Goal: Task Accomplishment & Management: Manage account settings

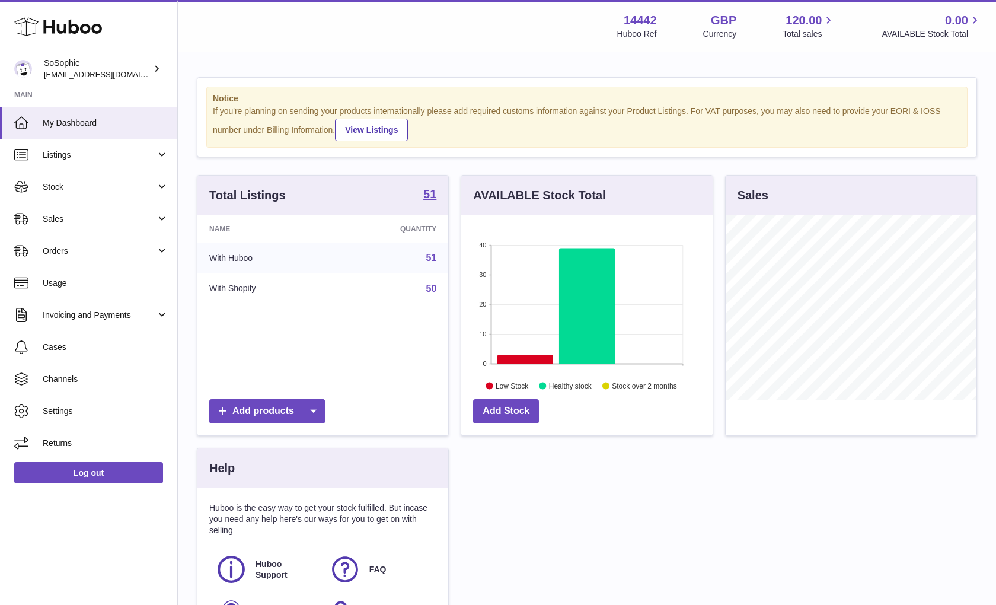
scroll to position [185, 251]
click at [97, 182] on span "Stock" at bounding box center [99, 187] width 113 height 11
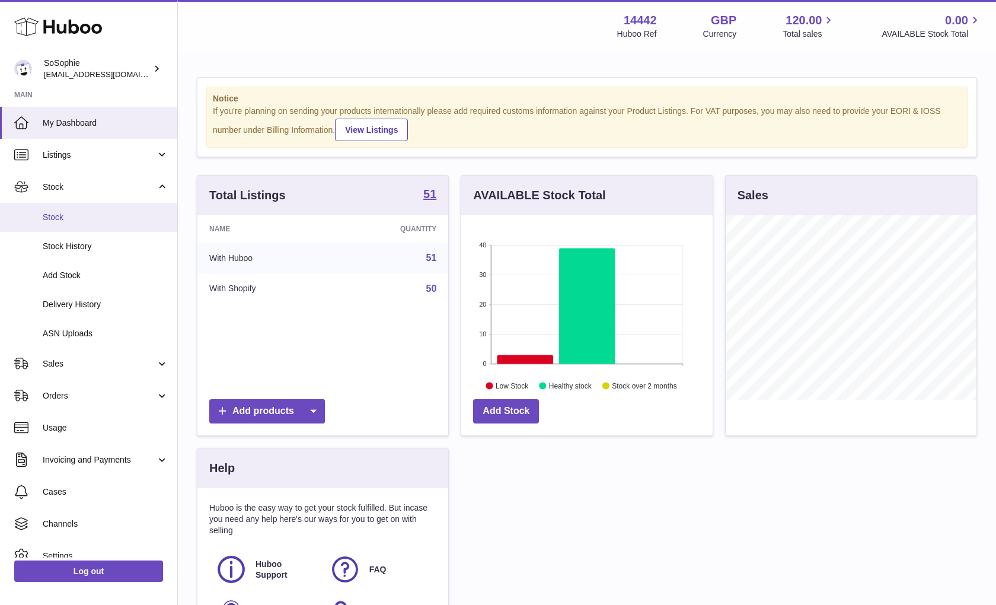
click at [63, 210] on link "Stock" at bounding box center [88, 217] width 177 height 29
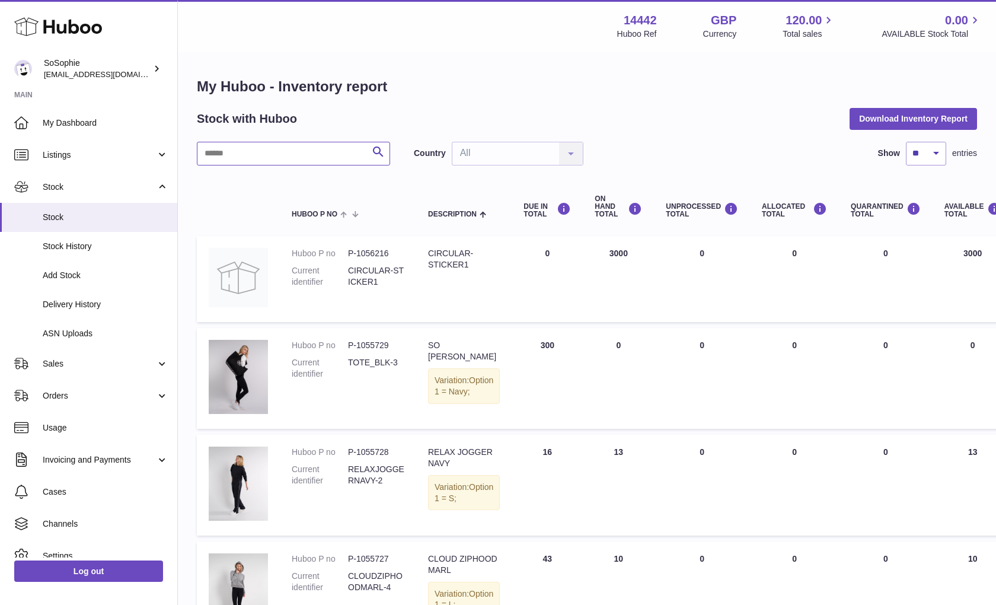
click at [339, 152] on input "text" at bounding box center [293, 154] width 193 height 24
type input "****"
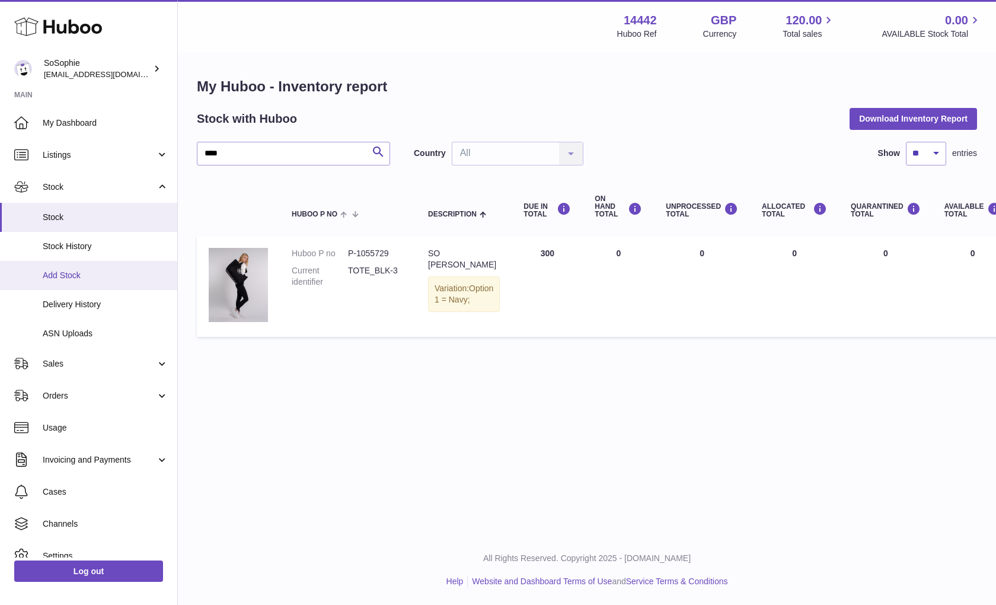
click at [69, 270] on span "Add Stock" at bounding box center [106, 275] width 126 height 11
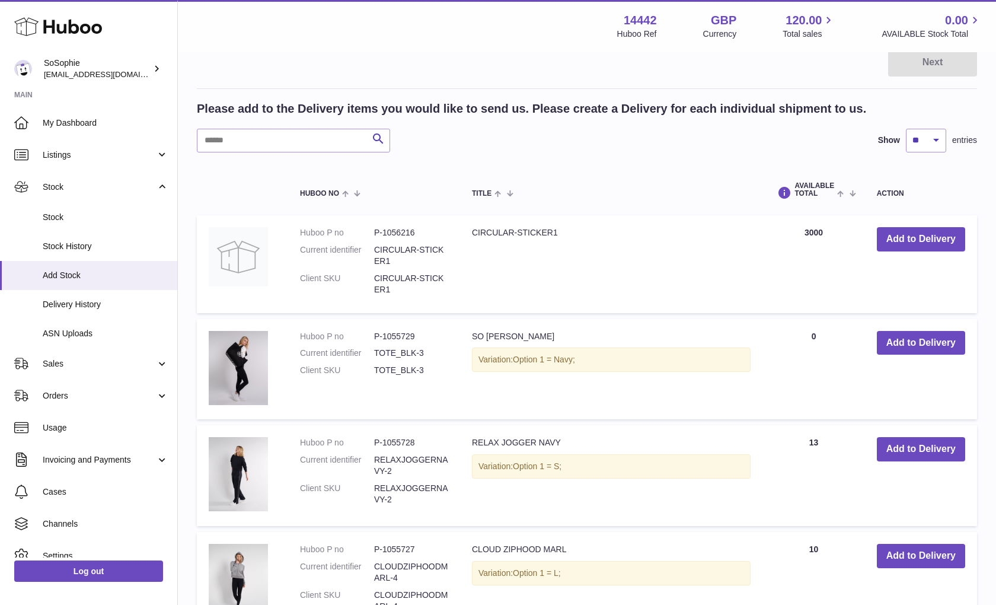
scroll to position [165, 0]
click at [102, 299] on span "Delivery History" at bounding box center [106, 304] width 126 height 11
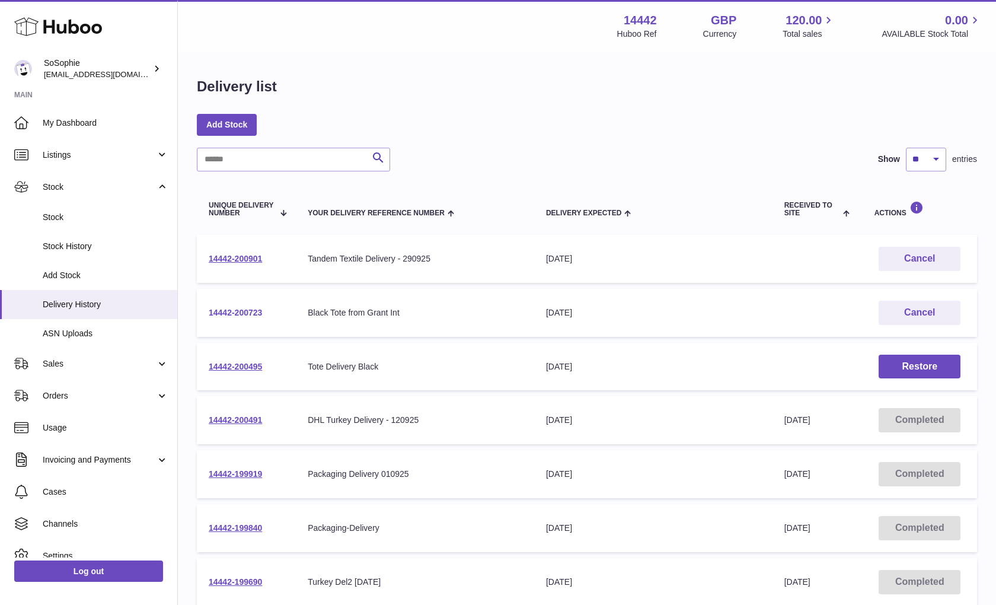
click at [236, 310] on link "14442-200723" at bounding box center [235, 312] width 53 height 9
click at [243, 314] on link "14442-200723" at bounding box center [235, 312] width 53 height 9
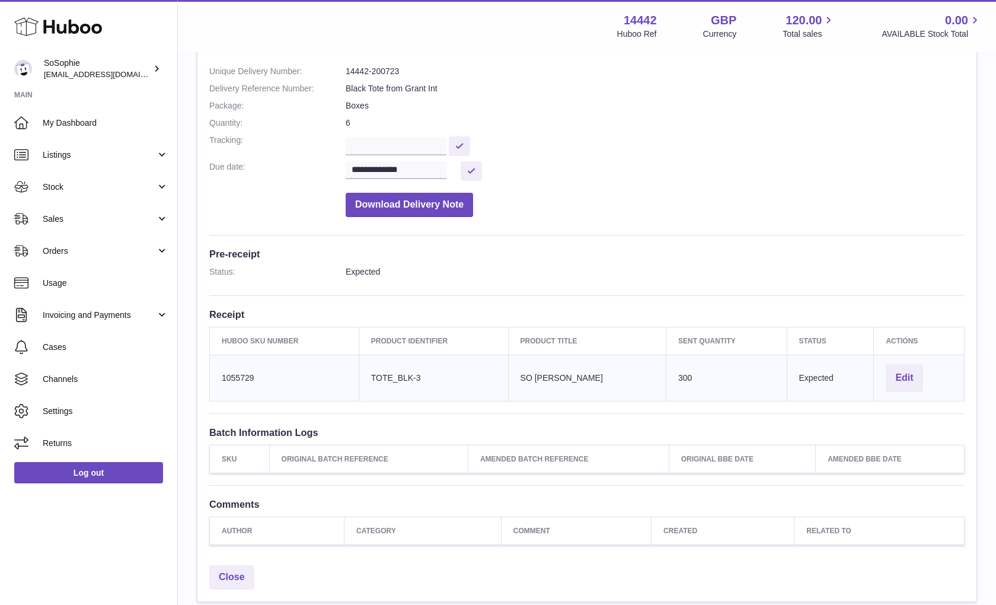
scroll to position [140, 0]
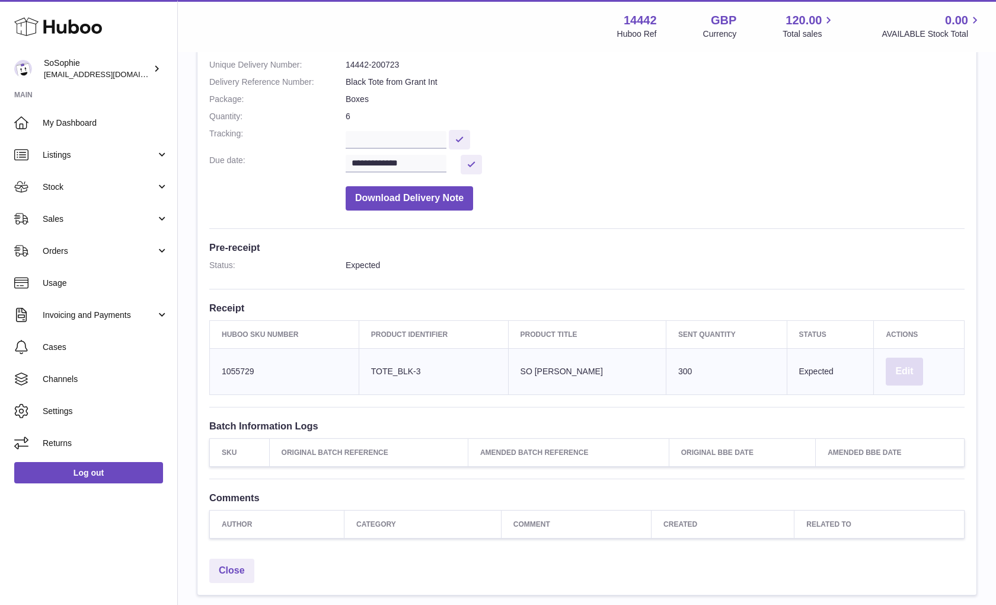
click at [907, 365] on button "Edit" at bounding box center [904, 372] width 37 height 28
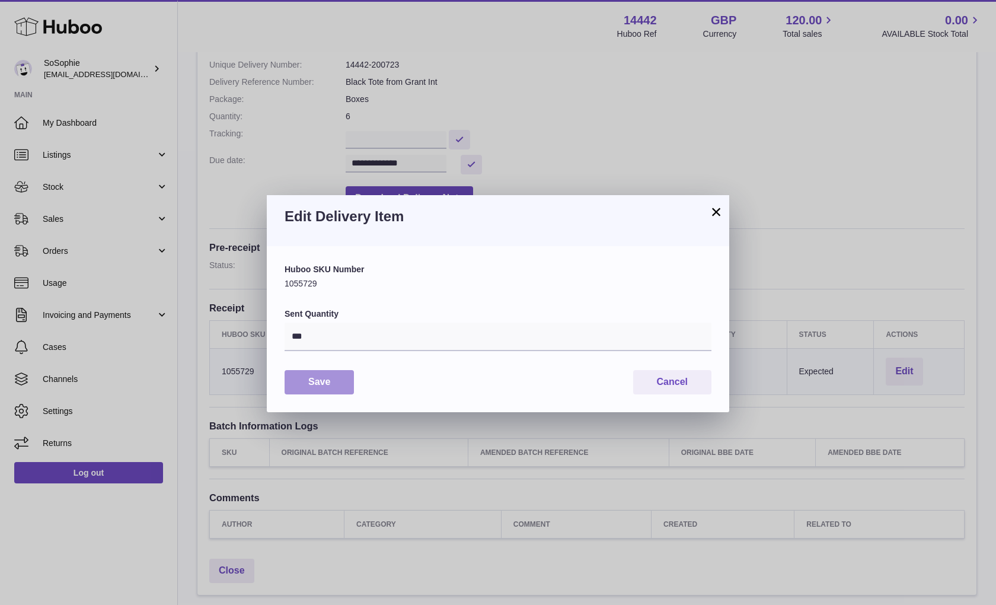
scroll to position [1, 0]
click at [305, 338] on input "***" at bounding box center [498, 337] width 427 height 28
click at [716, 211] on button "×" at bounding box center [716, 212] width 14 height 14
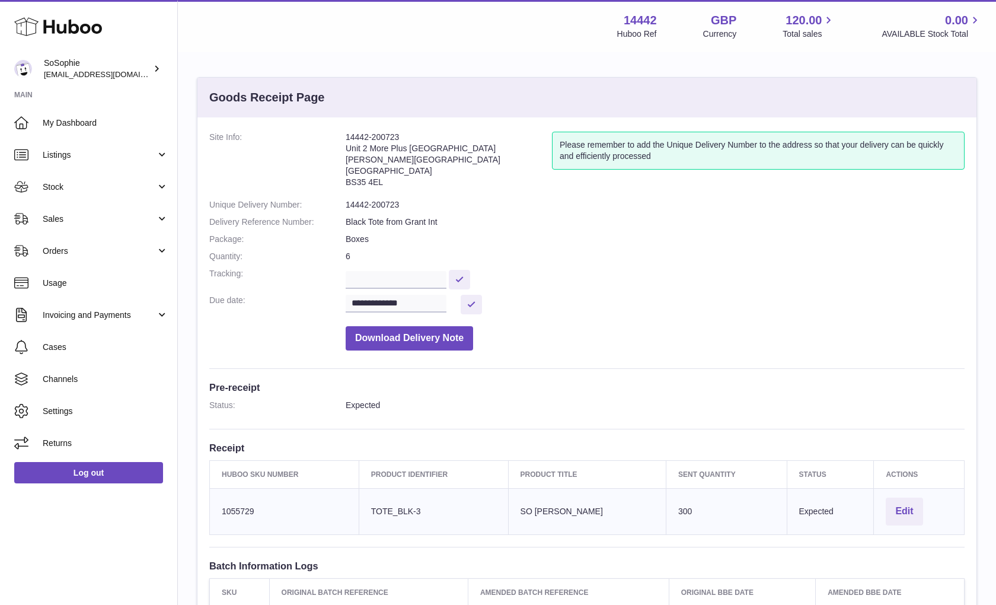
scroll to position [0, 0]
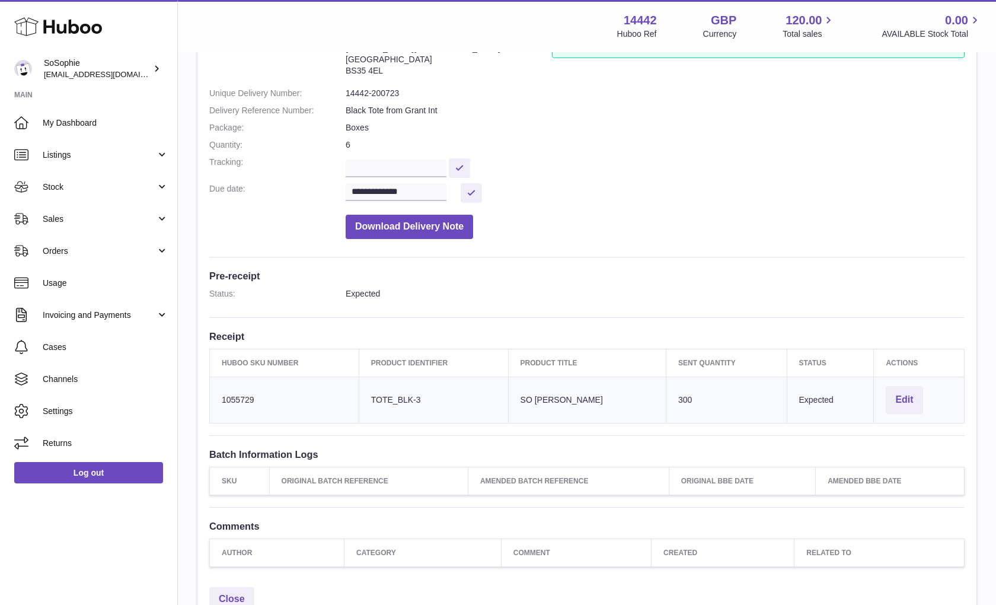
scroll to position [122, 0]
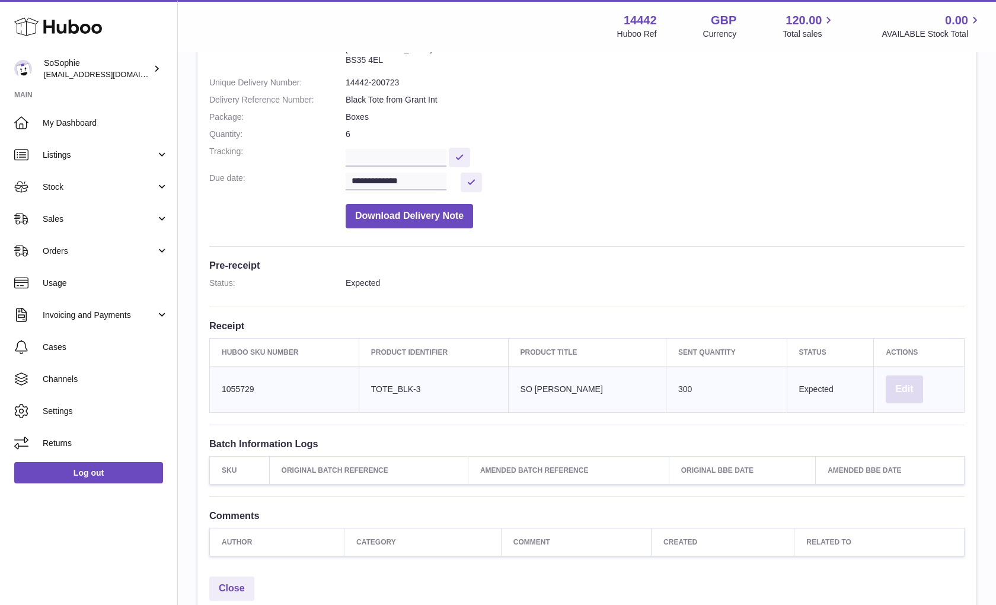
click at [903, 384] on button "Edit" at bounding box center [904, 389] width 37 height 28
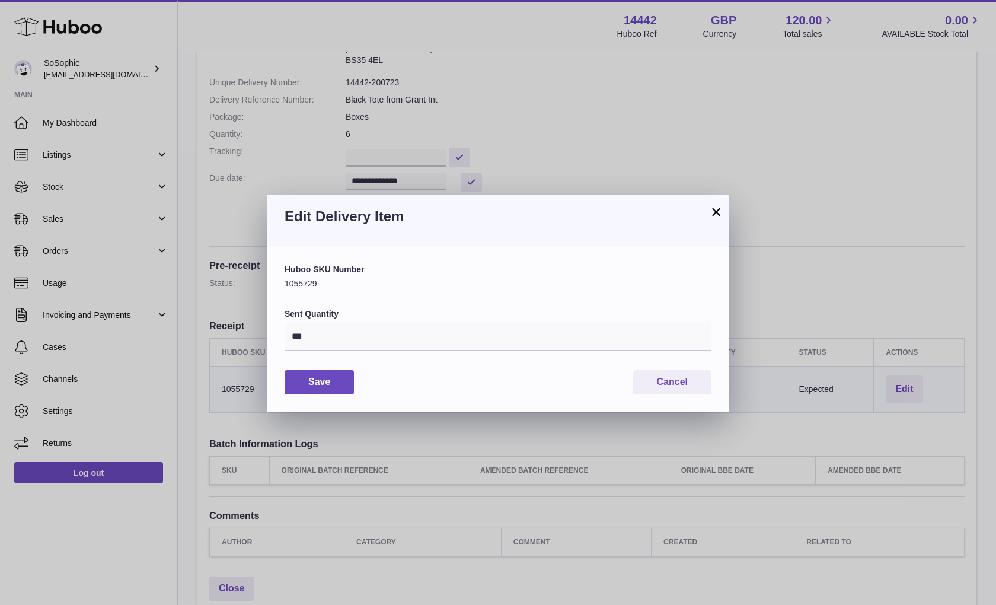
scroll to position [1, 0]
click at [319, 337] on input "***" at bounding box center [498, 337] width 427 height 28
click at [317, 386] on button "Save" at bounding box center [319, 382] width 69 height 24
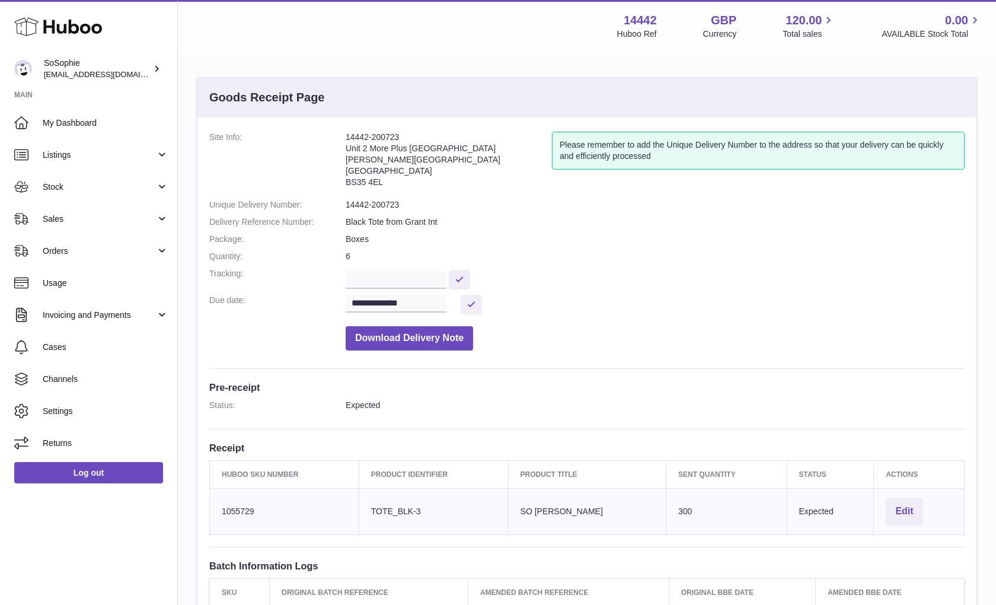
scroll to position [0, 0]
drag, startPoint x: 419, startPoint y: 502, endPoint x: 366, endPoint y: 500, distance: 53.4
click at [366, 500] on td "Client Identifier TOTE_BLK-3" at bounding box center [433, 511] width 149 height 46
click at [624, 498] on td "Product title SO SOPHIE TOTE BLACK" at bounding box center [587, 511] width 158 height 46
drag, startPoint x: 614, startPoint y: 507, endPoint x: 514, endPoint y: 505, distance: 100.2
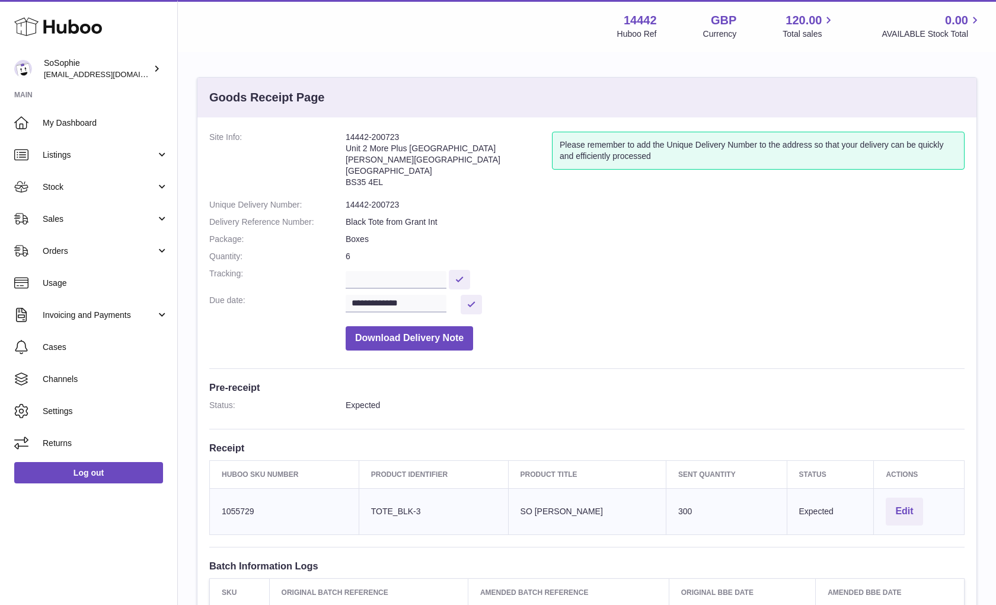
click at [514, 505] on td "Product title SO SOPHIE TOTE BLACK" at bounding box center [587, 511] width 158 height 46
copy td "SO SOPHIE TOTE BLACK"
click at [59, 189] on span "Stock" at bounding box center [99, 187] width 113 height 11
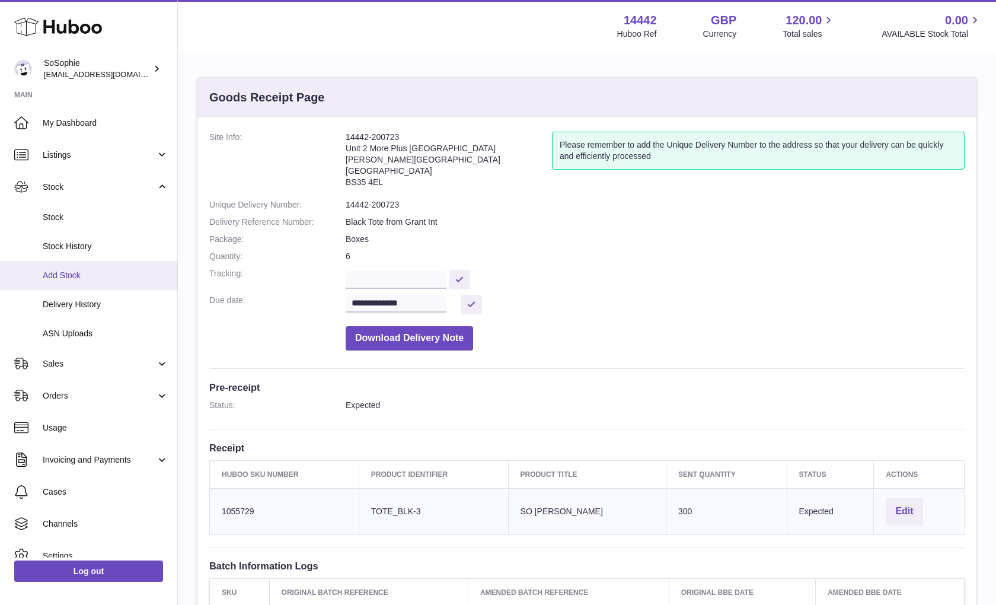
click at [69, 272] on span "Add Stock" at bounding box center [106, 275] width 126 height 11
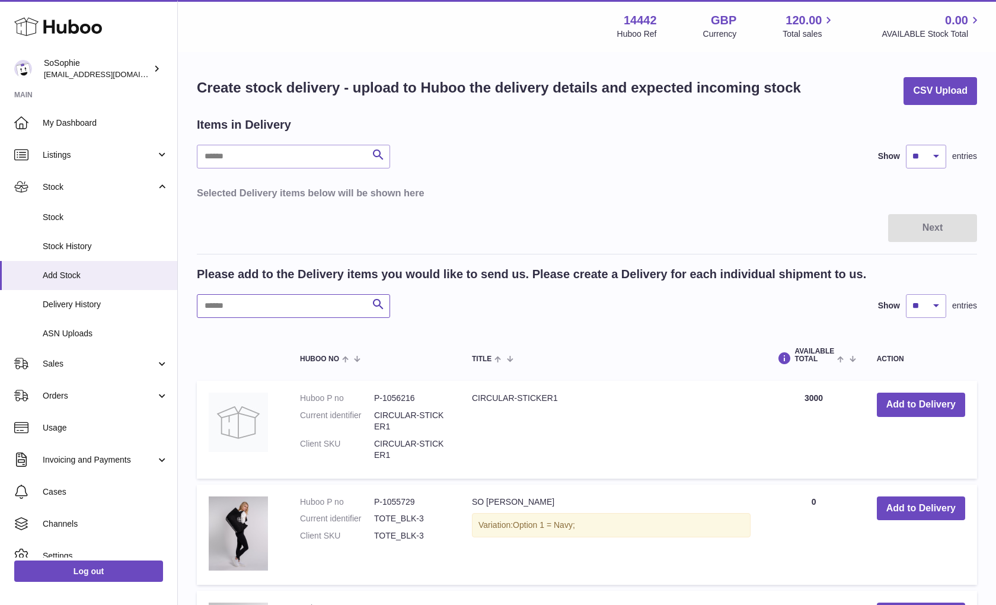
click at [268, 310] on input "text" at bounding box center [293, 306] width 193 height 24
paste input "**********"
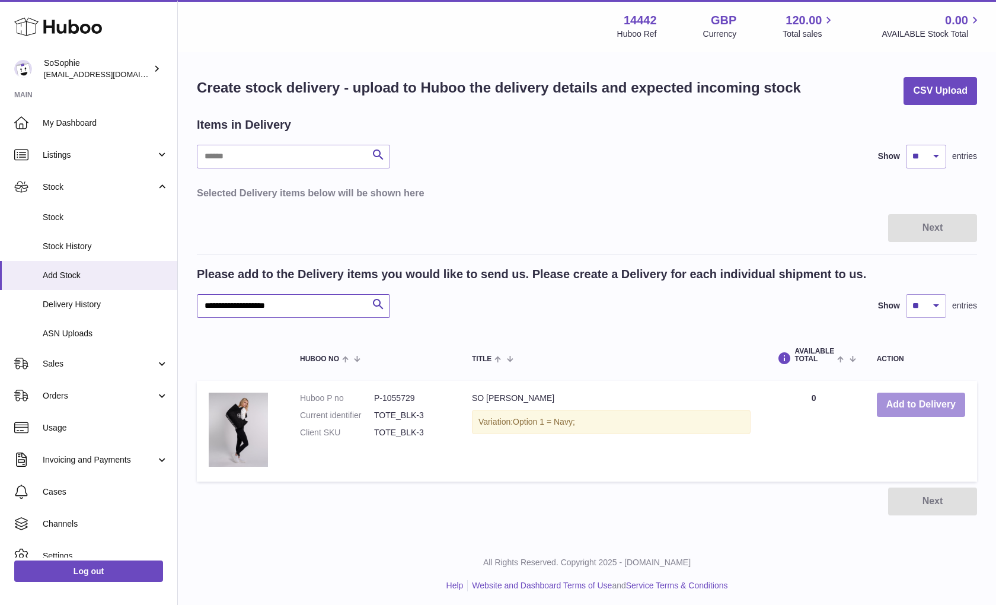
type input "**********"
click at [917, 405] on button "Add to Delivery" at bounding box center [921, 405] width 88 height 24
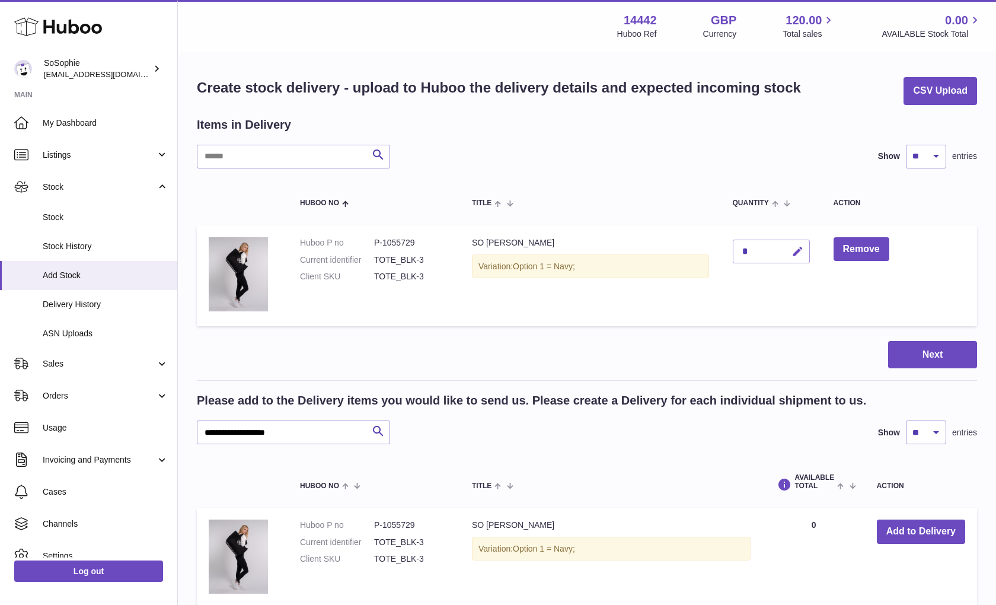
click at [795, 247] on icon "button" at bounding box center [798, 252] width 12 height 12
type input "***"
click at [798, 249] on icon "submit" at bounding box center [798, 251] width 11 height 11
click at [929, 347] on button "Next" at bounding box center [933, 355] width 89 height 28
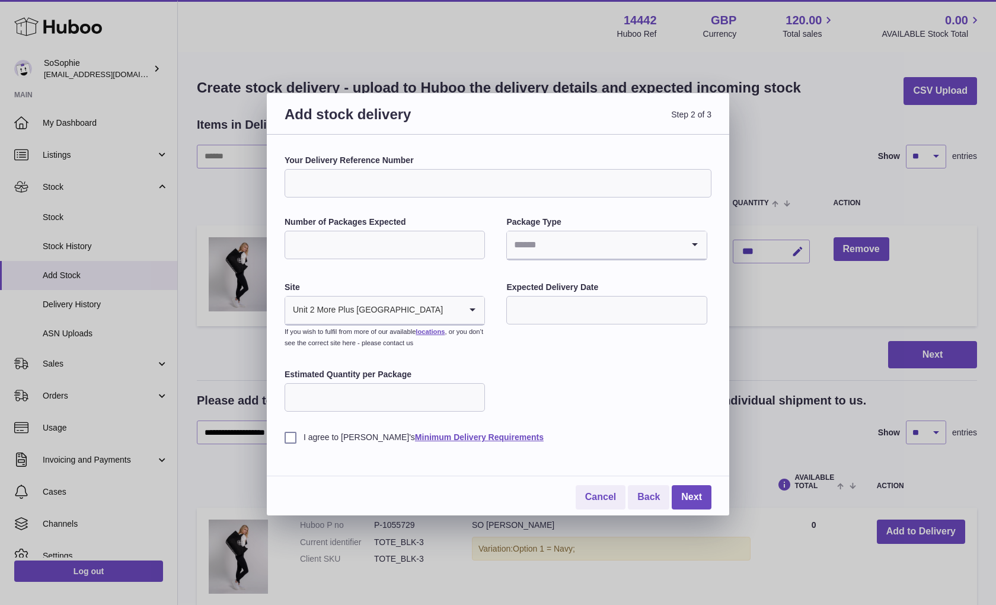
click at [342, 183] on input "Your Delivery Reference Number" at bounding box center [498, 183] width 427 height 28
type input "**********"
click at [411, 245] on input "Number of Packages Expected" at bounding box center [385, 245] width 200 height 28
type input "**"
click at [580, 242] on input "Search for option" at bounding box center [595, 244] width 176 height 27
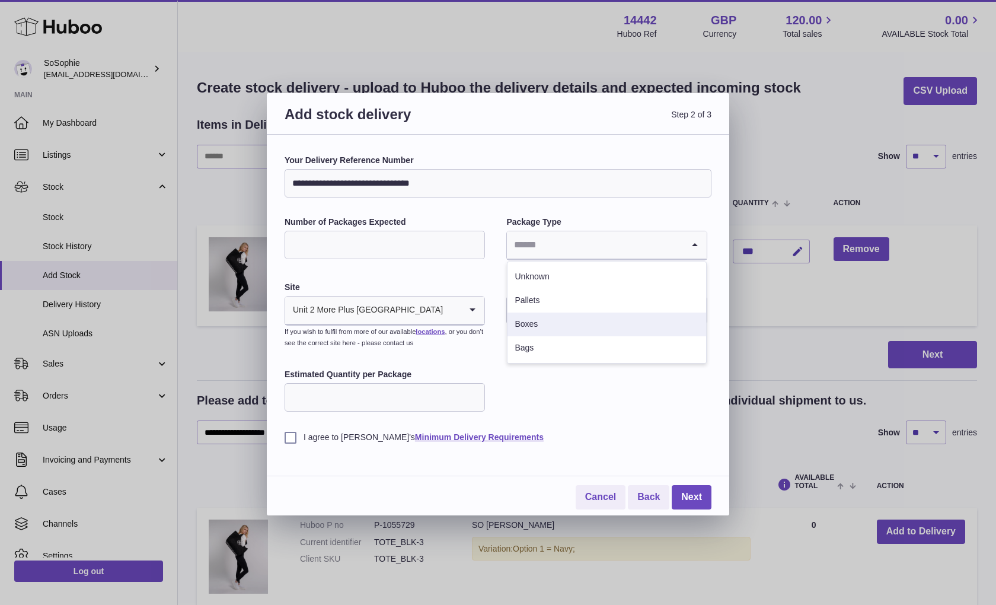
click at [546, 321] on li "Boxes" at bounding box center [607, 325] width 198 height 24
click at [376, 400] on input "Estimated Quantity per Package" at bounding box center [385, 397] width 200 height 28
type input "**"
click at [565, 303] on input "text" at bounding box center [607, 310] width 200 height 28
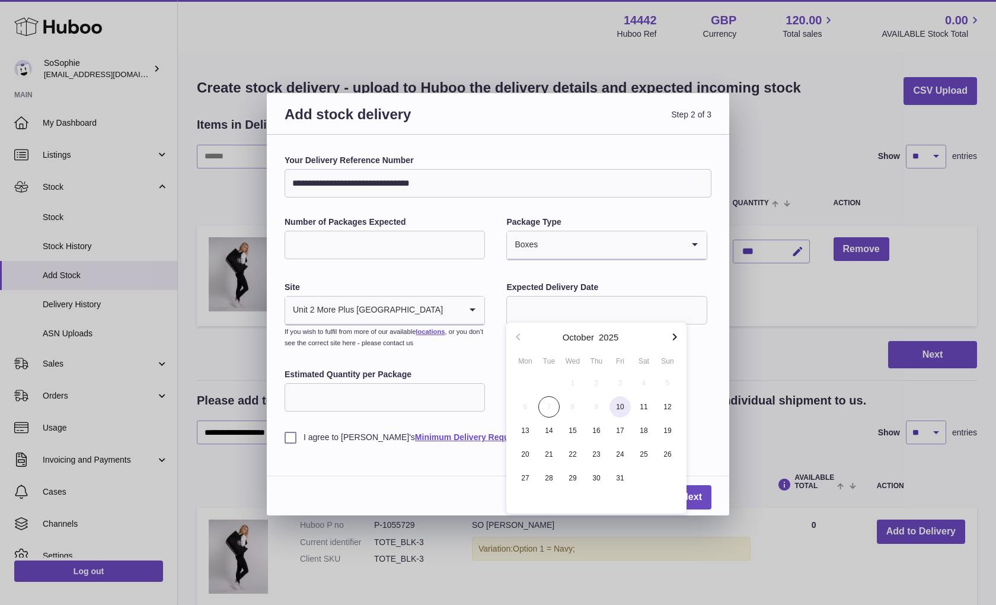
click at [623, 409] on span "10" at bounding box center [620, 406] width 21 height 21
type input "**********"
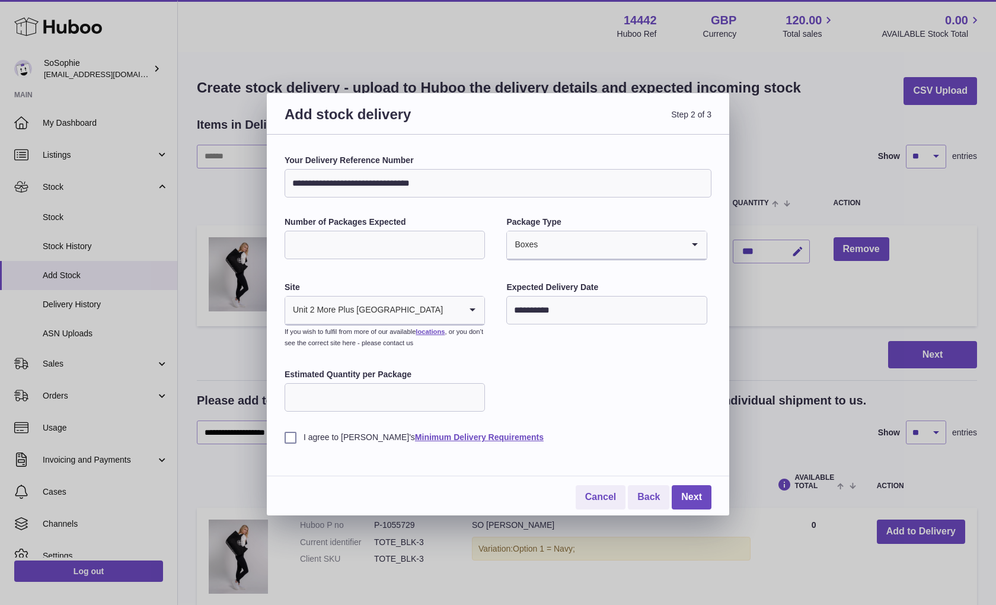
click at [286, 432] on label "I agree to Huboo's Minimum Delivery Requirements" at bounding box center [498, 437] width 427 height 11
click at [694, 490] on link "Next" at bounding box center [692, 497] width 40 height 24
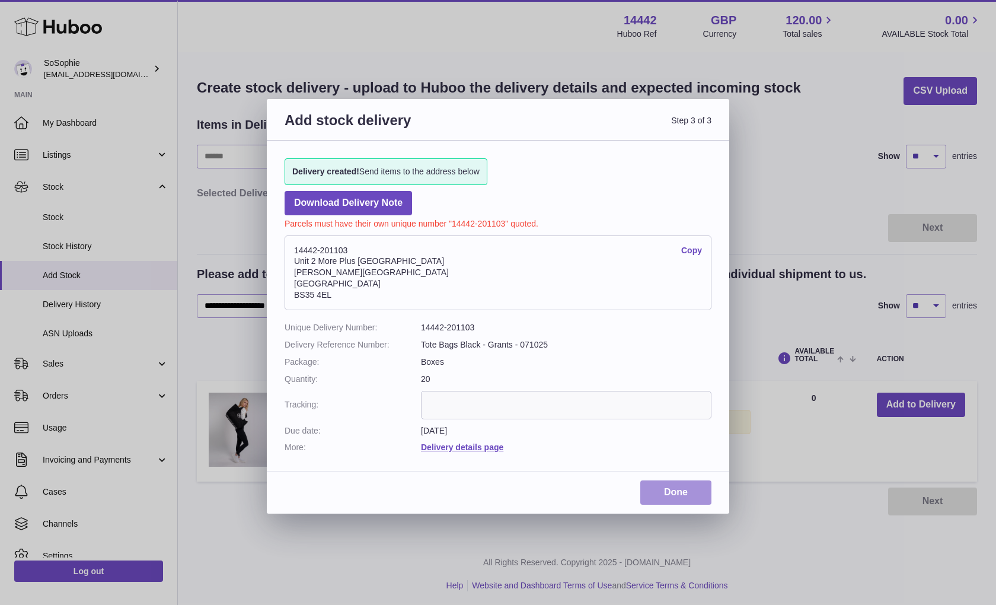
click at [682, 484] on link "Done" at bounding box center [676, 492] width 71 height 24
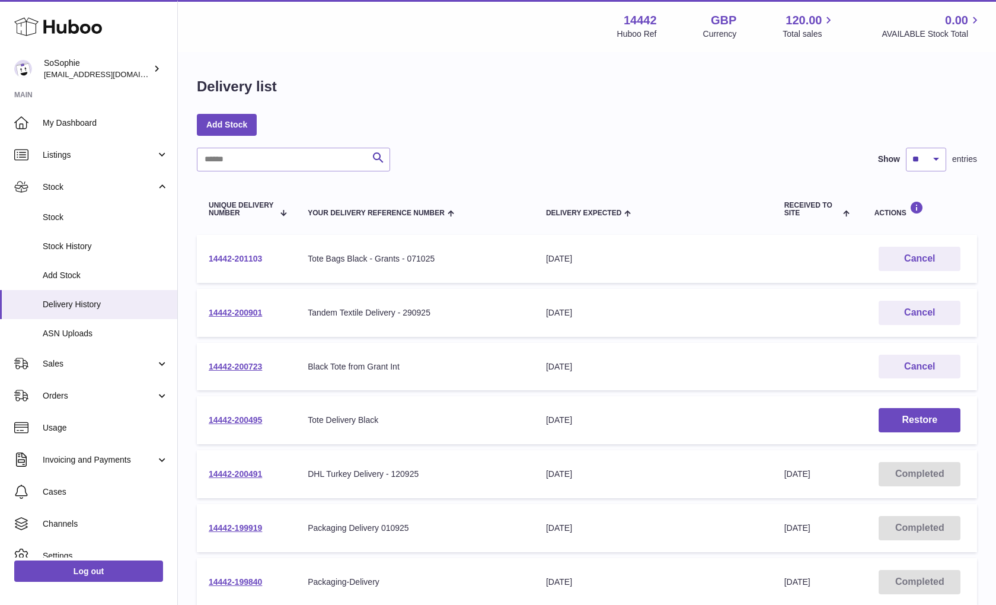
click at [237, 259] on link "14442-201103" at bounding box center [235, 258] width 53 height 9
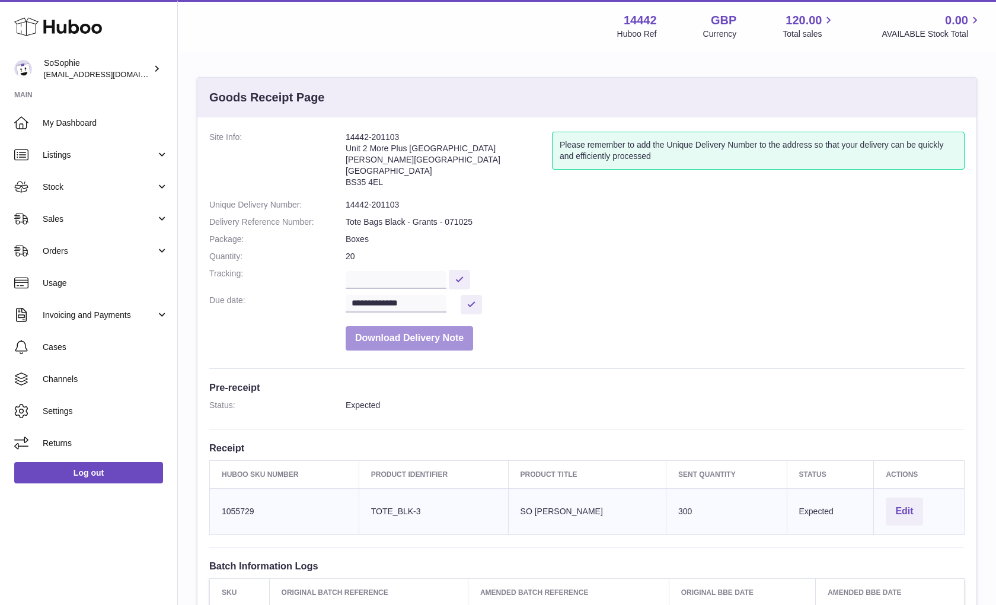
click at [422, 331] on button "Download Delivery Note" at bounding box center [410, 338] width 128 height 24
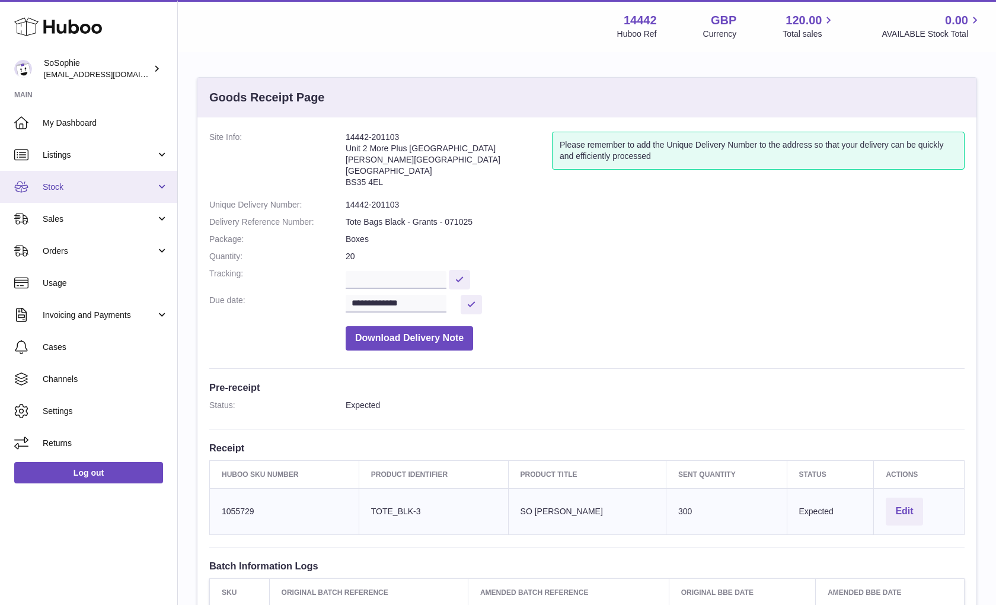
click at [113, 189] on span "Stock" at bounding box center [99, 187] width 113 height 11
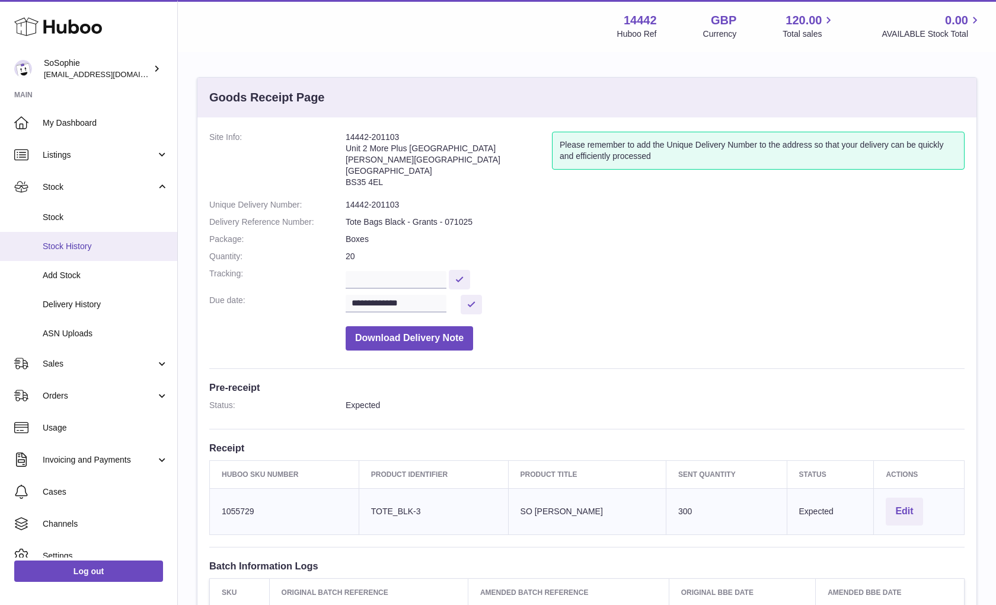
click at [100, 247] on span "Stock History" at bounding box center [106, 246] width 126 height 11
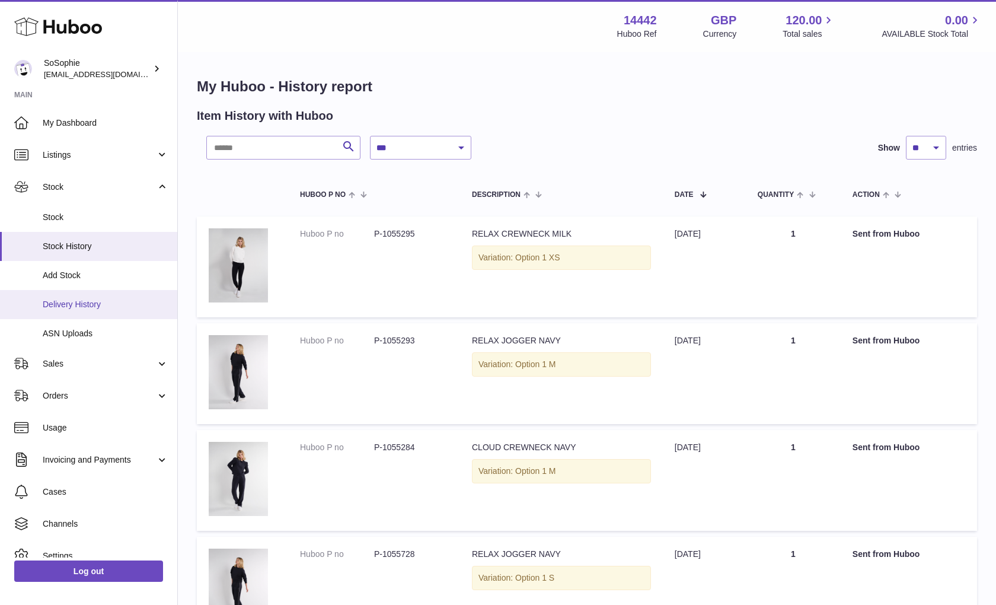
click at [94, 301] on span "Delivery History" at bounding box center [106, 304] width 126 height 11
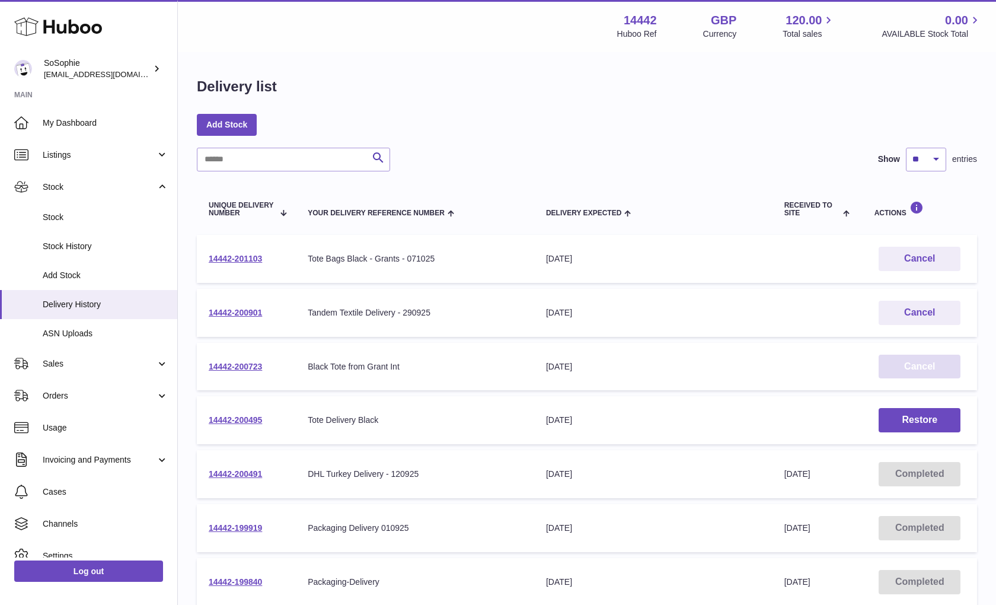
click at [926, 365] on button "Cancel" at bounding box center [920, 367] width 82 height 24
